Goal: Information Seeking & Learning: Check status

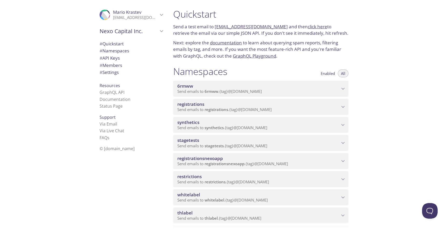
click at [237, 128] on span "Send emails to synthetics . {tag} @[DOMAIN_NAME]" at bounding box center [222, 127] width 90 height 5
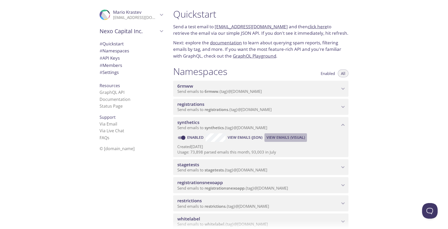
click at [279, 141] on button "View Emails (Visual)" at bounding box center [286, 137] width 43 height 8
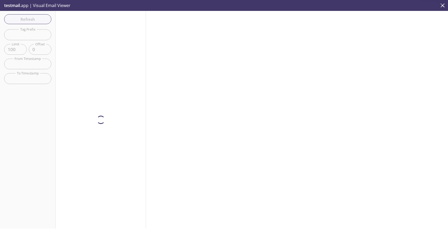
click at [37, 36] on input "text" at bounding box center [27, 34] width 47 height 11
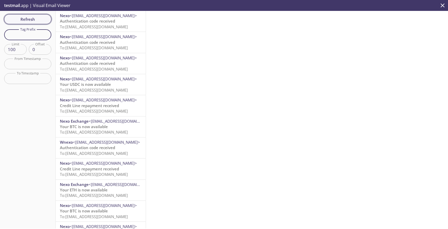
paste input "test-user-67andr"
type input "test-user-67andr"
click at [40, 19] on span "Refresh" at bounding box center [27, 19] width 39 height 7
click at [34, 16] on div "Refresh Filters Tag Prefix test-user-67andr Tag Prefix Limit 100 Limit Offset 0…" at bounding box center [28, 120] width 56 height 218
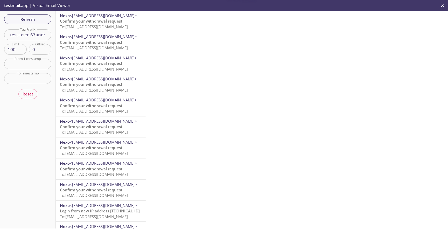
click at [107, 25] on span "To: [EMAIL_ADDRESS][DOMAIN_NAME]" at bounding box center [94, 26] width 68 height 5
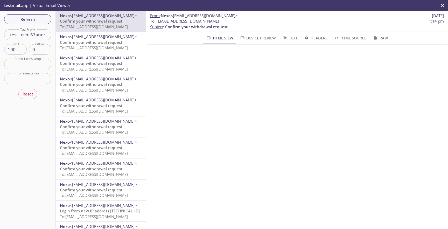
click at [102, 44] on span "Confirm your withdrawal request" at bounding box center [91, 42] width 63 height 5
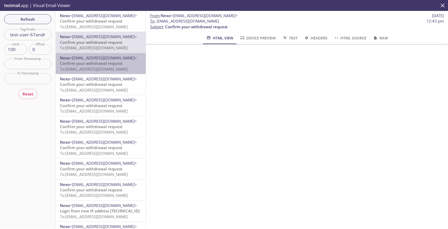
click at [111, 65] on span "Confirm your withdrawal request" at bounding box center [91, 63] width 63 height 5
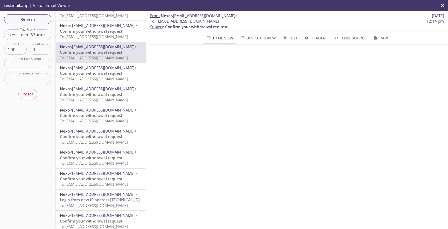
scroll to position [13, 0]
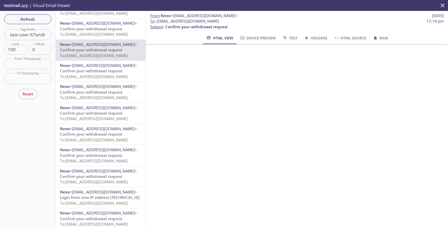
click at [110, 75] on span "To: [EMAIL_ADDRESS][DOMAIN_NAME]" at bounding box center [94, 76] width 68 height 5
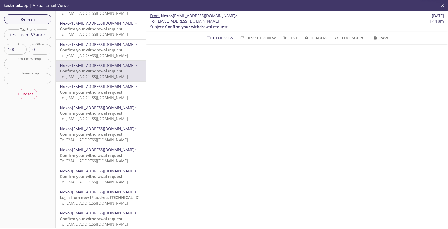
click at [112, 93] on span "Confirm your withdrawal request" at bounding box center [91, 92] width 63 height 5
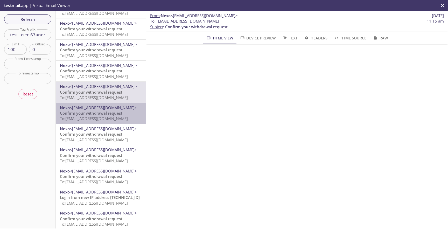
click at [115, 117] on span "To: [EMAIL_ADDRESS][DOMAIN_NAME]" at bounding box center [94, 118] width 68 height 5
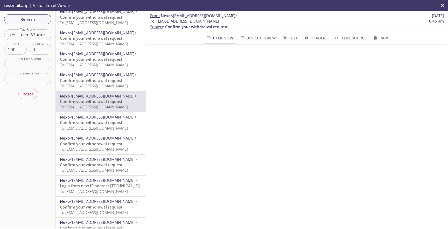
scroll to position [30, 0]
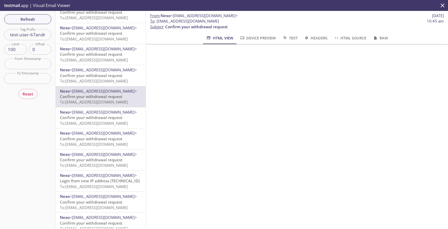
click at [112, 122] on span "To: [EMAIL_ADDRESS][DOMAIN_NAME]" at bounding box center [94, 123] width 68 height 5
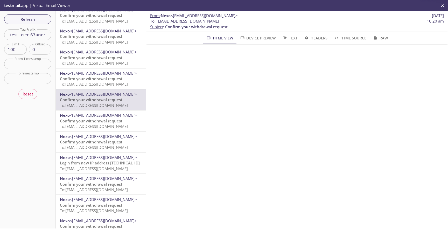
scroll to position [50, 0]
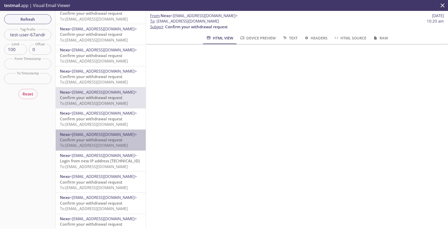
click at [112, 130] on div "Nexo <[EMAIL_ADDRESS][DOMAIN_NAME]> Confirm your withdrawal request To: [EMAIL_…" at bounding box center [101, 140] width 90 height 21
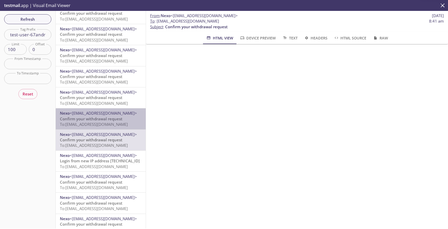
click at [118, 123] on span "To: [EMAIL_ADDRESS][DOMAIN_NAME]" at bounding box center [94, 124] width 68 height 5
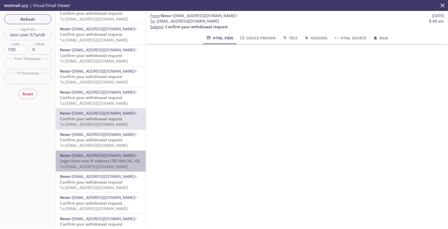
click at [117, 164] on span "To: [EMAIL_ADDRESS][DOMAIN_NAME]" at bounding box center [94, 166] width 68 height 5
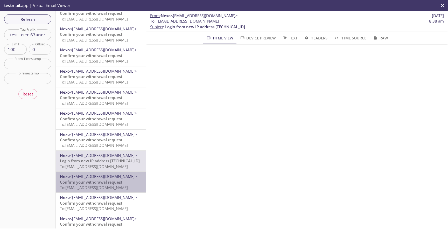
click at [121, 182] on span "Confirm your withdrawal request" at bounding box center [91, 182] width 63 height 5
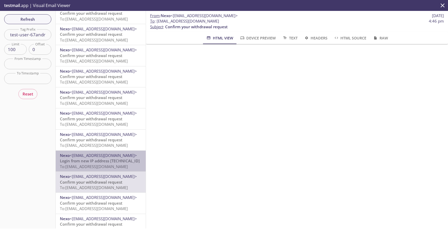
click at [122, 163] on span "Login from new IP address [TECHNICAL_ID]" at bounding box center [100, 160] width 80 height 5
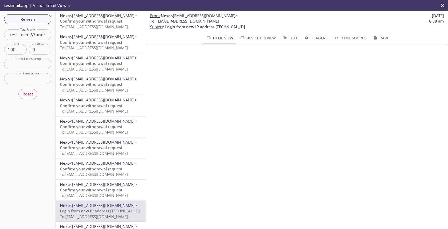
drag, startPoint x: 244, startPoint y: 21, endPoint x: 156, endPoint y: 20, distance: 87.4
click at [156, 20] on span "To : [EMAIL_ADDRESS][DOMAIN_NAME] 8:38 am" at bounding box center [297, 20] width 294 height 5
copy span "[EMAIL_ADDRESS][DOMAIN_NAME]"
